Goal: Find specific page/section: Find specific page/section

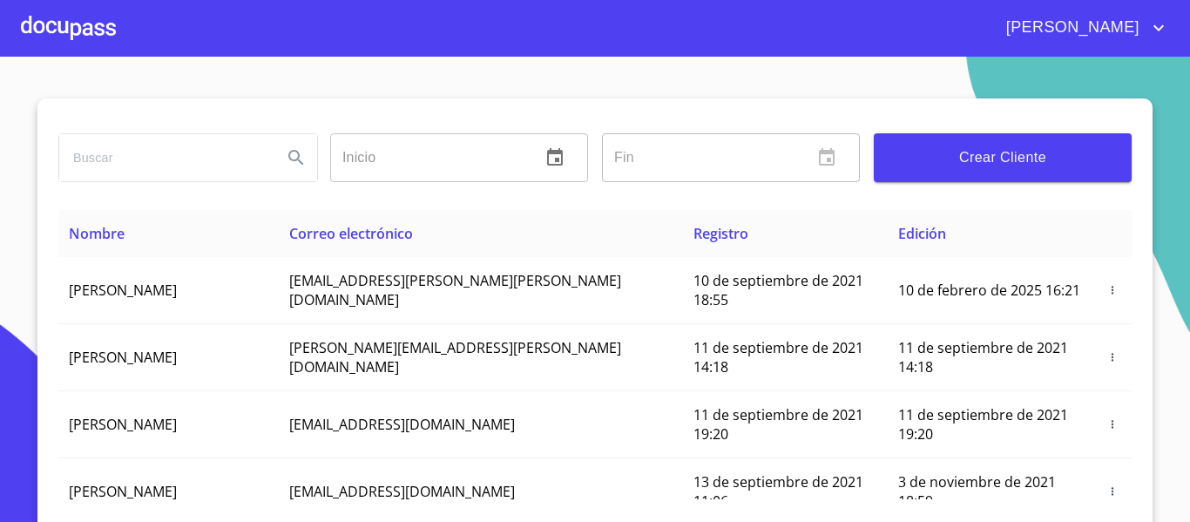
click at [91, 31] on div at bounding box center [68, 28] width 95 height 56
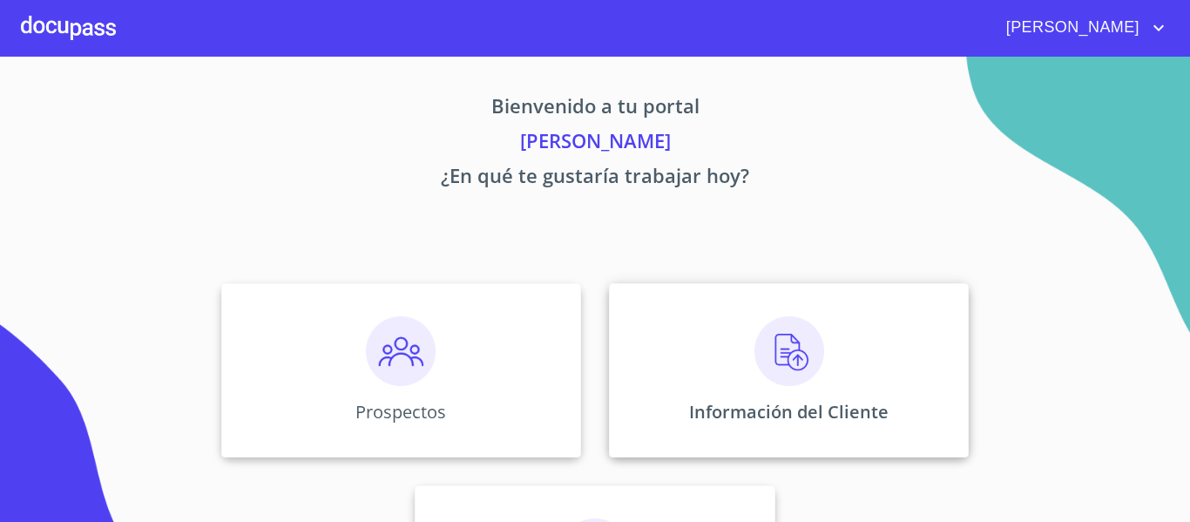
click at [650, 375] on div "Información del Cliente" at bounding box center [789, 370] width 360 height 174
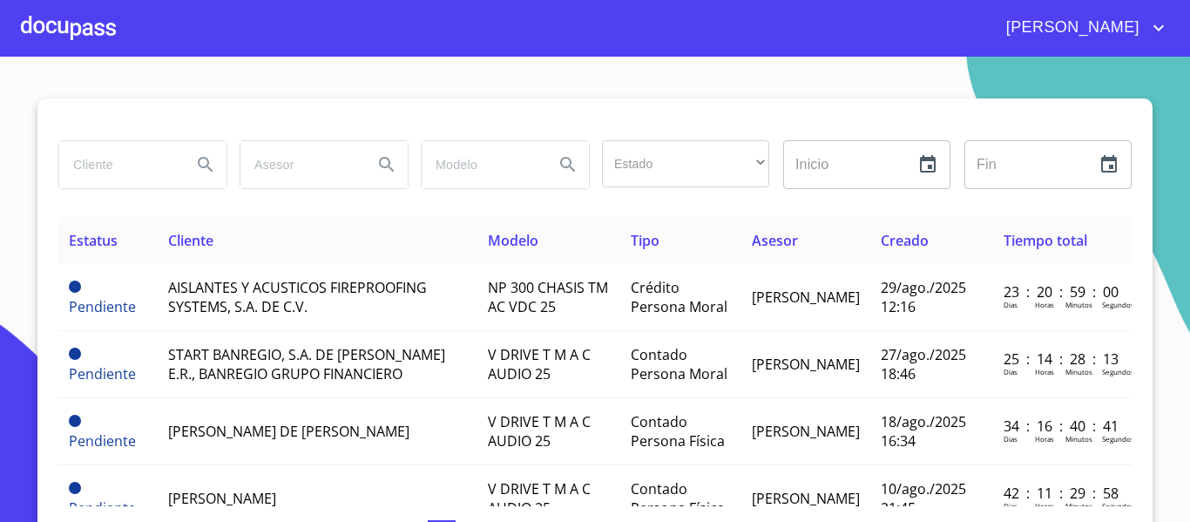
click at [100, 165] on input "search" at bounding box center [118, 164] width 119 height 47
type input "[PERSON_NAME]"
click at [202, 166] on icon "Search" at bounding box center [205, 164] width 15 height 15
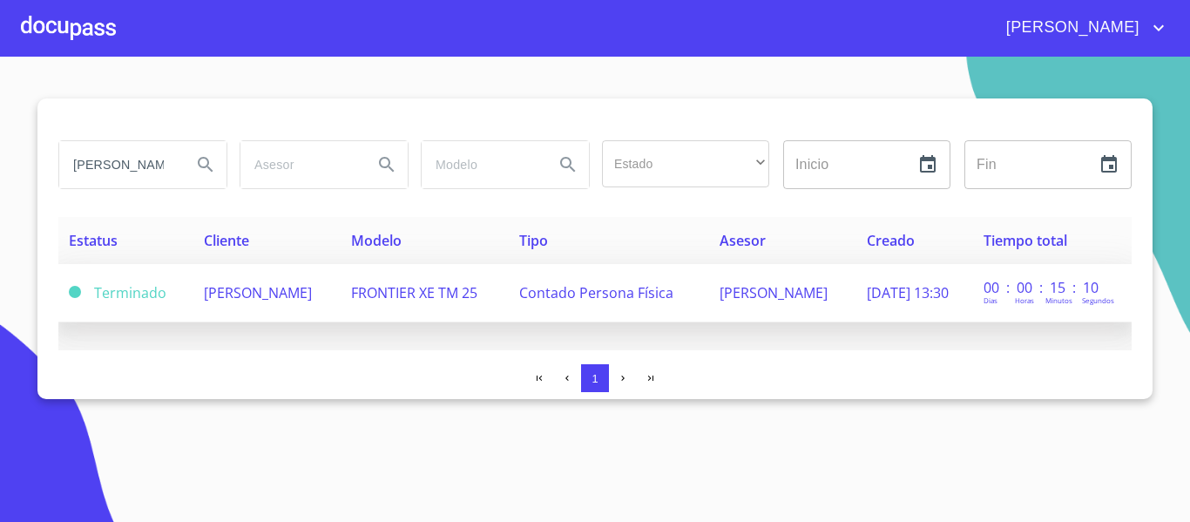
click at [674, 284] on span "Contado Persona Física" at bounding box center [596, 292] width 154 height 19
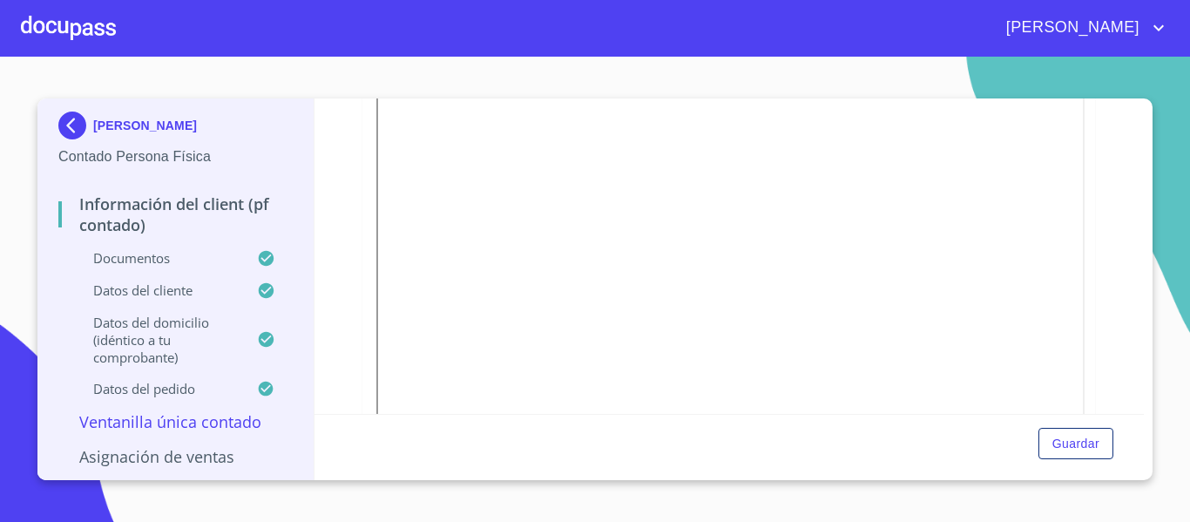
scroll to position [261, 0]
click at [1143, 407] on div "Información del Client (PF contado) Documentos Documento de identificación.   *…" at bounding box center [730, 255] width 831 height 315
click at [1071, 320] on iframe at bounding box center [730, 103] width 709 height 469
